Goal: Task Accomplishment & Management: Manage account settings

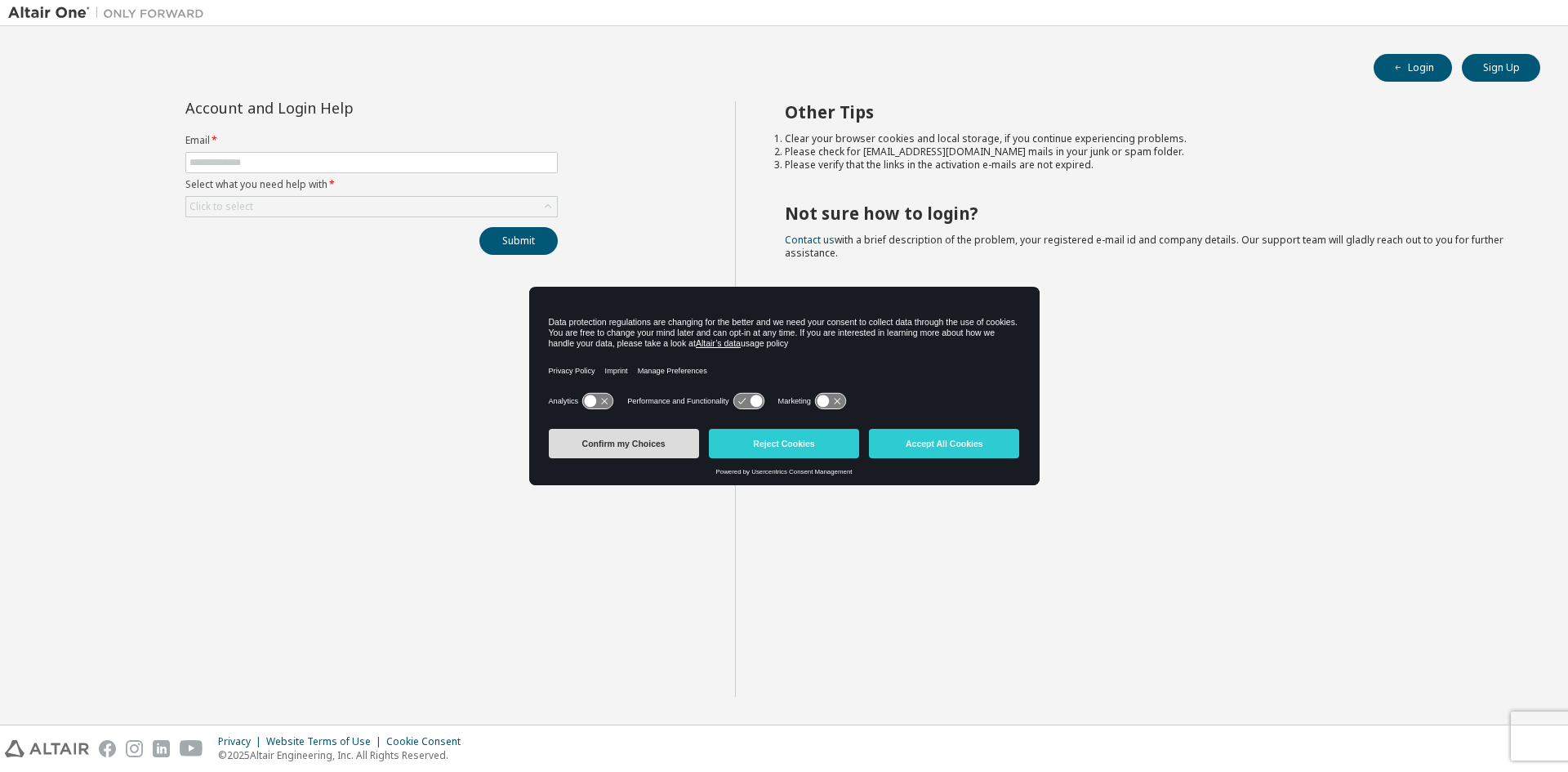
click at [669, 442] on button "Confirm my Choices" at bounding box center [624, 443] width 150 height 30
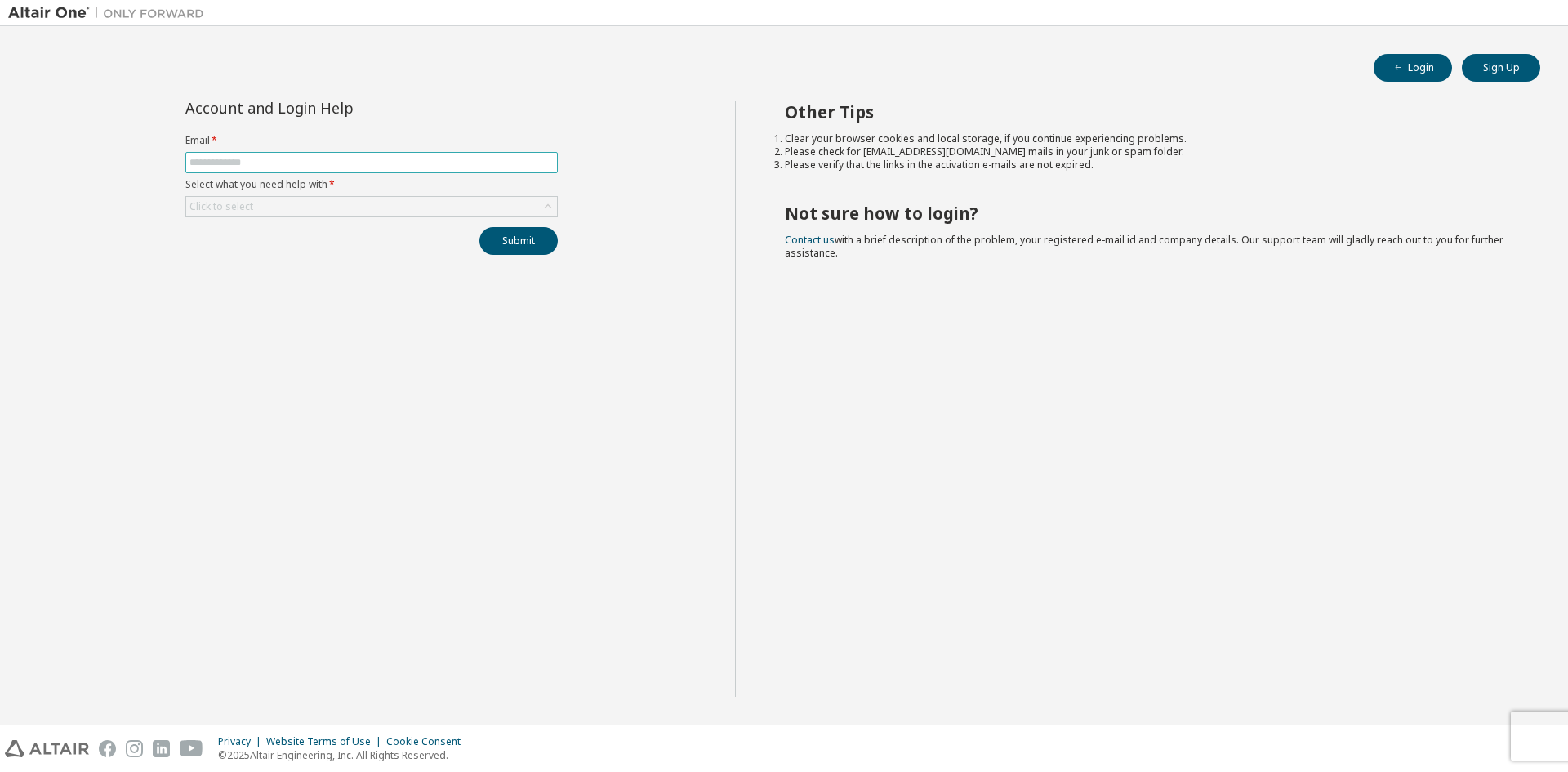
click at [326, 160] on input "text" at bounding box center [371, 162] width 364 height 13
type input "**********"
click at [306, 203] on div "Click to select" at bounding box center [371, 206] width 371 height 19
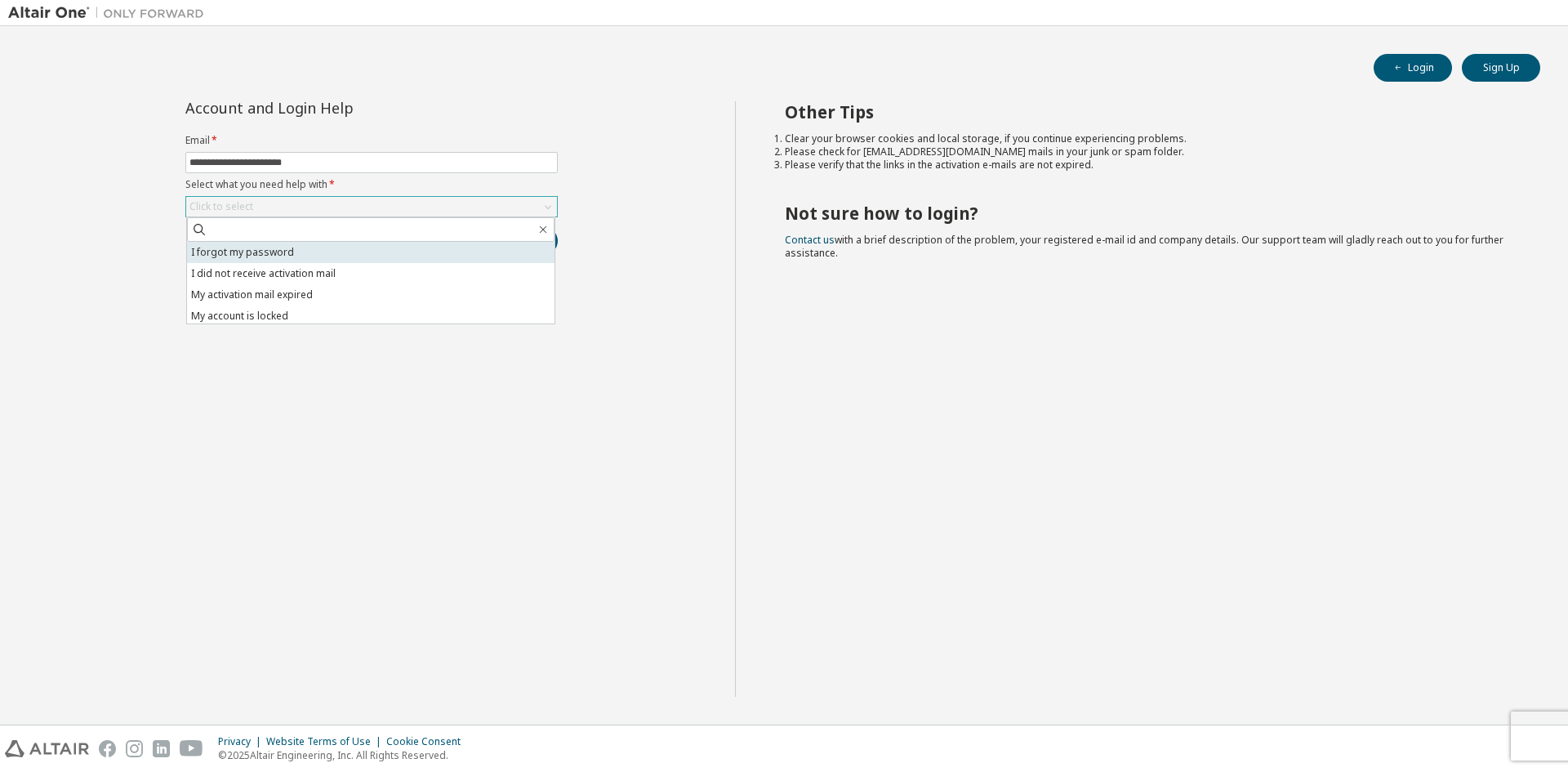
click at [298, 255] on li "I forgot my password" at bounding box center [370, 252] width 368 height 21
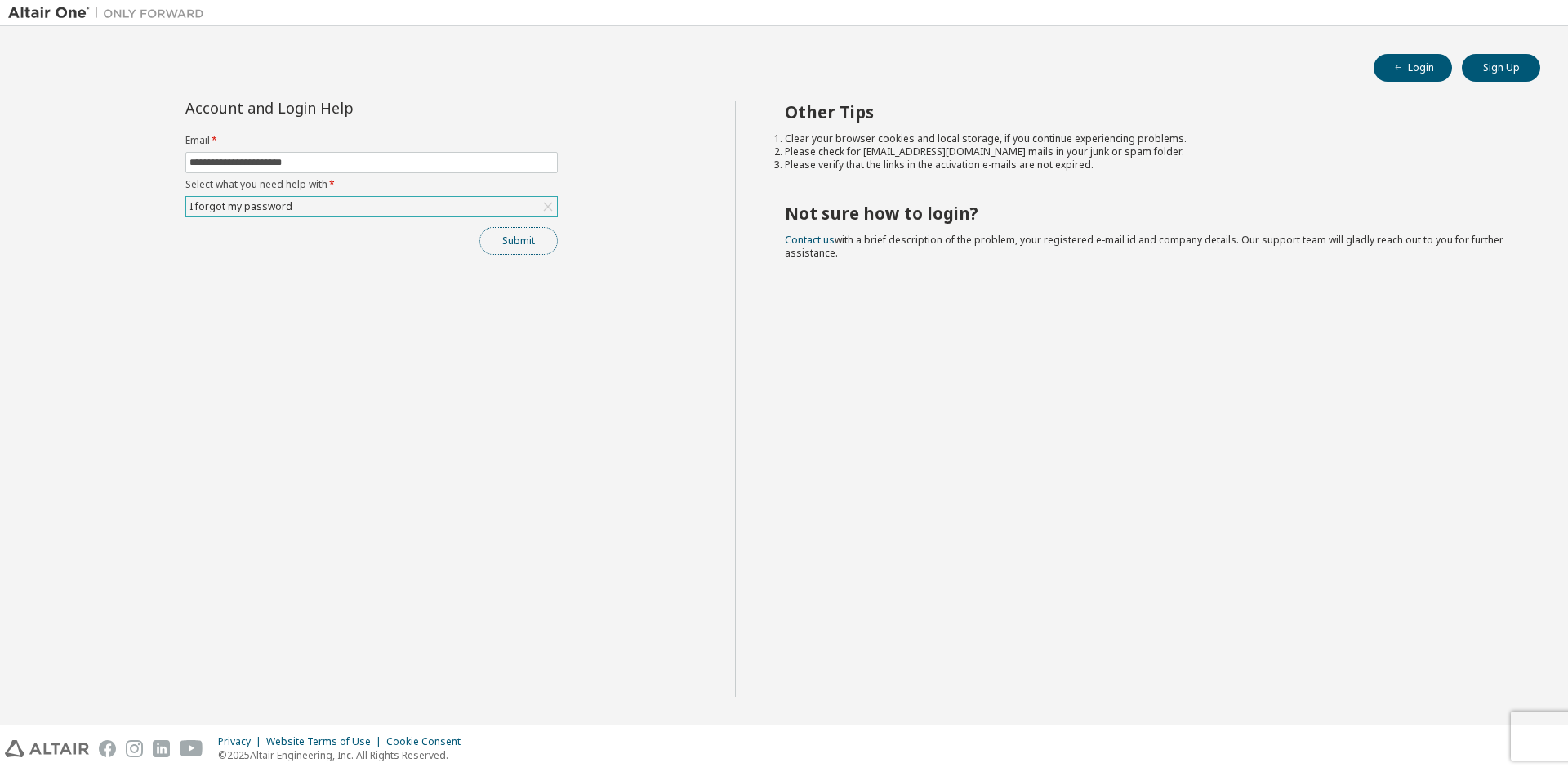
click at [526, 248] on button "Submit" at bounding box center [518, 241] width 79 height 28
click at [530, 237] on button "Submit" at bounding box center [518, 241] width 79 height 28
